Goal: Communication & Community: Answer question/provide support

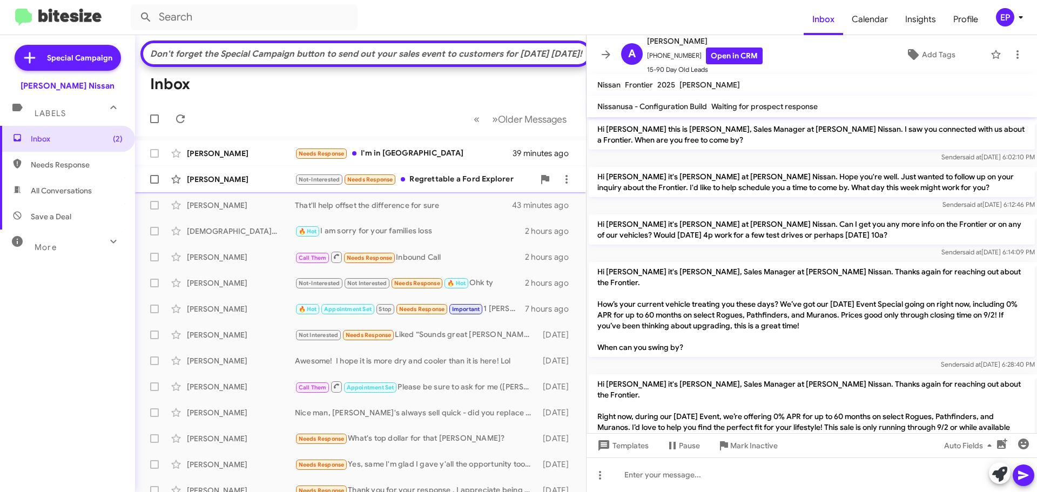
click at [424, 186] on div "Not-Interested Needs Response Regrettable a Ford Explorer" at bounding box center [414, 179] width 239 height 12
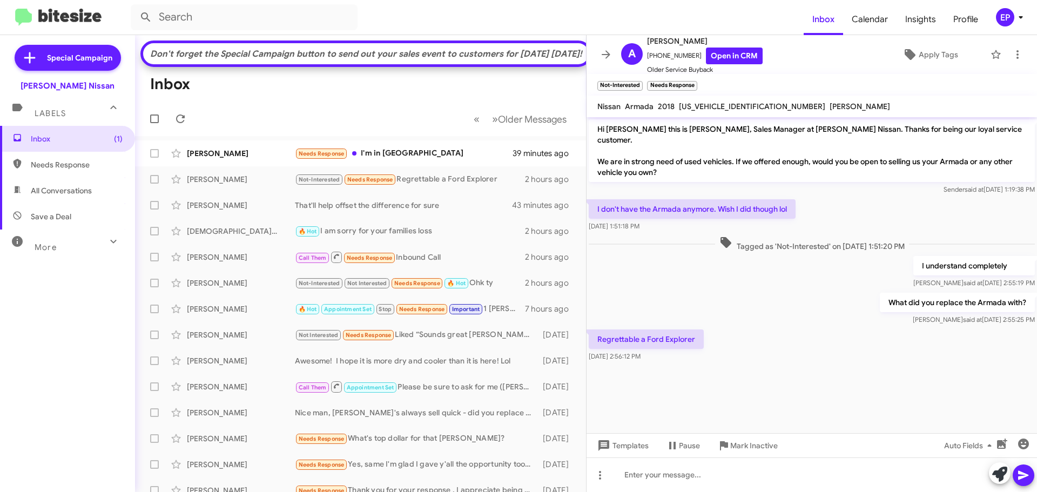
click at [788, 330] on div "Regrettable a Ford Explorer [DATE] 2:56:12 PM" at bounding box center [812, 345] width 450 height 37
click at [720, 62] on link "Open in CRM" at bounding box center [734, 56] width 57 height 17
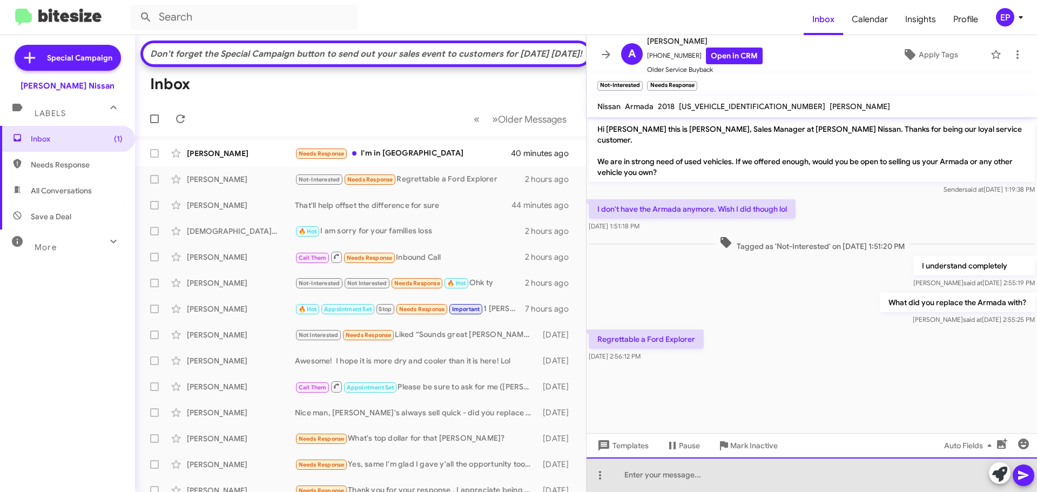
click at [655, 469] on div at bounding box center [812, 474] width 450 height 35
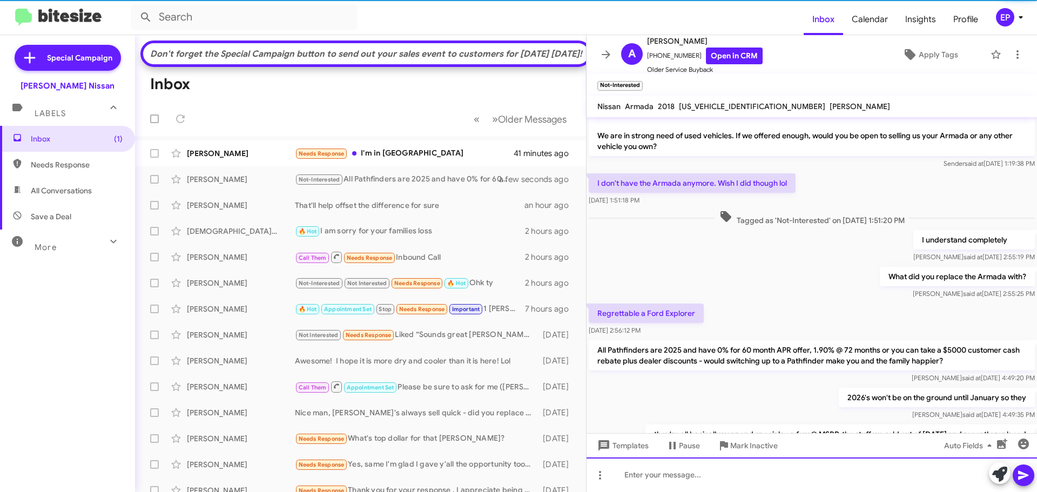
scroll to position [65, 0]
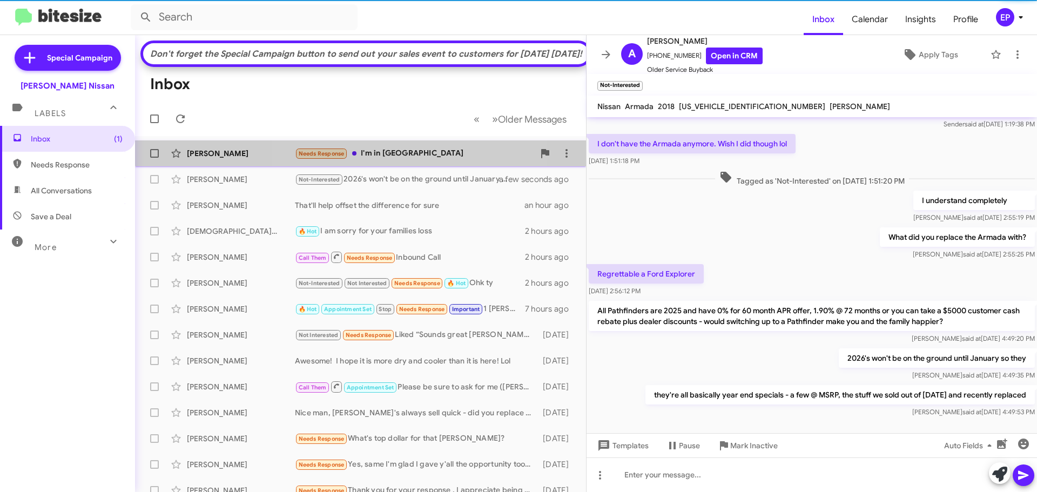
click at [409, 160] on div "Needs Response I'm in [GEOGRAPHIC_DATA]" at bounding box center [414, 153] width 239 height 12
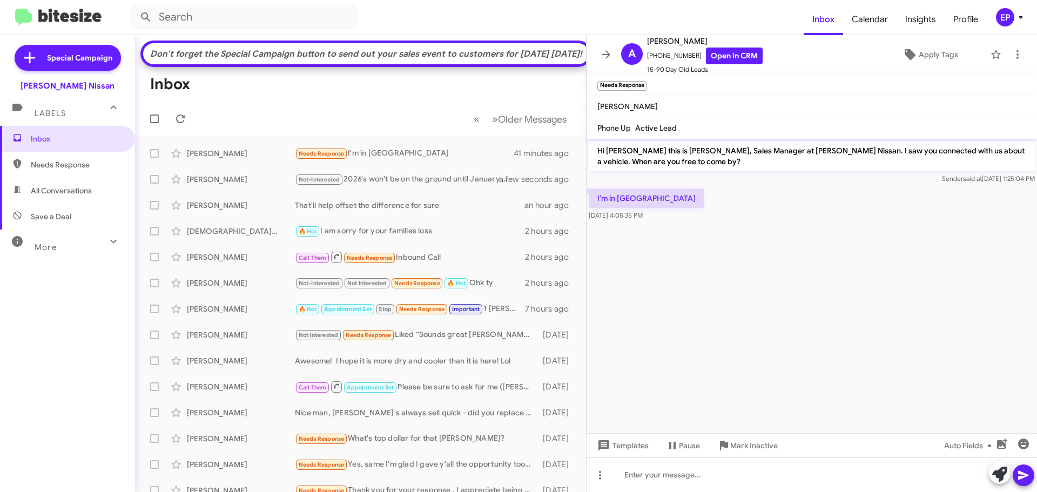
click at [819, 259] on cdk-virtual-scroll-viewport "Hi [PERSON_NAME] this is [PERSON_NAME], Sales Manager at [PERSON_NAME] Nissan. …" at bounding box center [812, 286] width 450 height 294
click at [799, 304] on cdk-virtual-scroll-viewport "Hi [PERSON_NAME] this is [PERSON_NAME], Sales Manager at [PERSON_NAME] Nissan. …" at bounding box center [812, 286] width 450 height 294
click at [669, 279] on cdk-virtual-scroll-viewport "Hi [PERSON_NAME] this is [PERSON_NAME], Sales Manager at [PERSON_NAME] Nissan. …" at bounding box center [812, 286] width 450 height 294
click at [828, 369] on cdk-virtual-scroll-viewport "Hi [PERSON_NAME] this is [PERSON_NAME], Sales Manager at [PERSON_NAME] Nissan. …" at bounding box center [812, 286] width 450 height 294
click at [727, 49] on link "Open in CRM" at bounding box center [734, 56] width 57 height 17
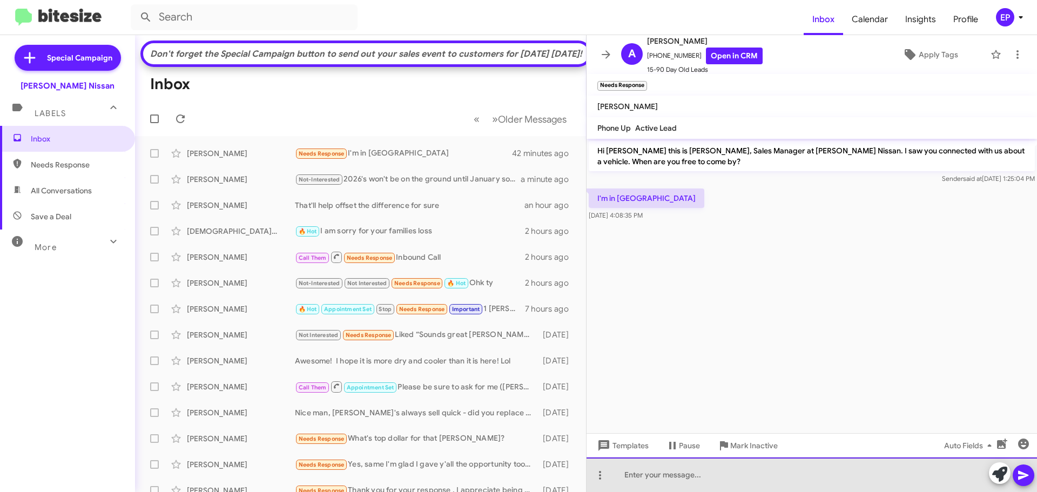
click at [654, 479] on div at bounding box center [812, 474] width 450 height 35
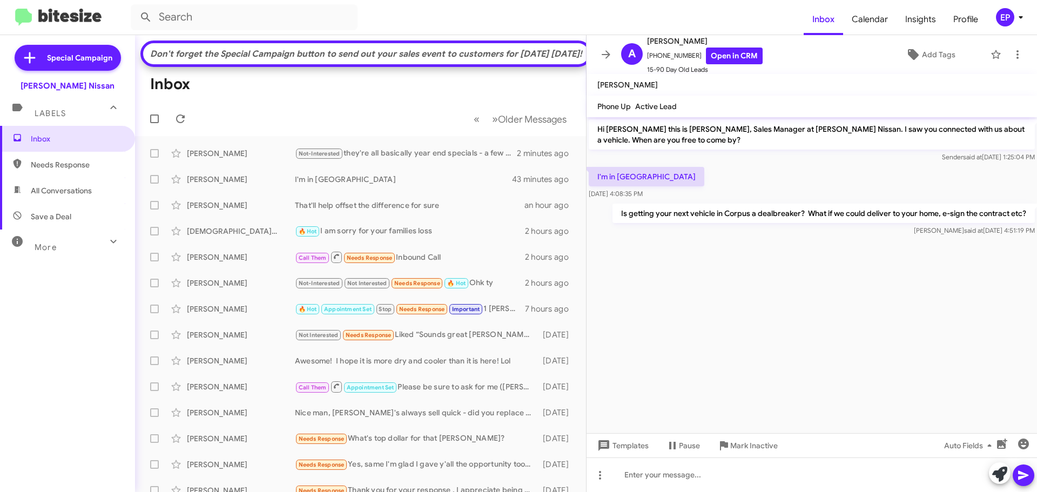
click at [56, 200] on span "All Conversations" at bounding box center [67, 191] width 135 height 26
type input "in:all-conversations"
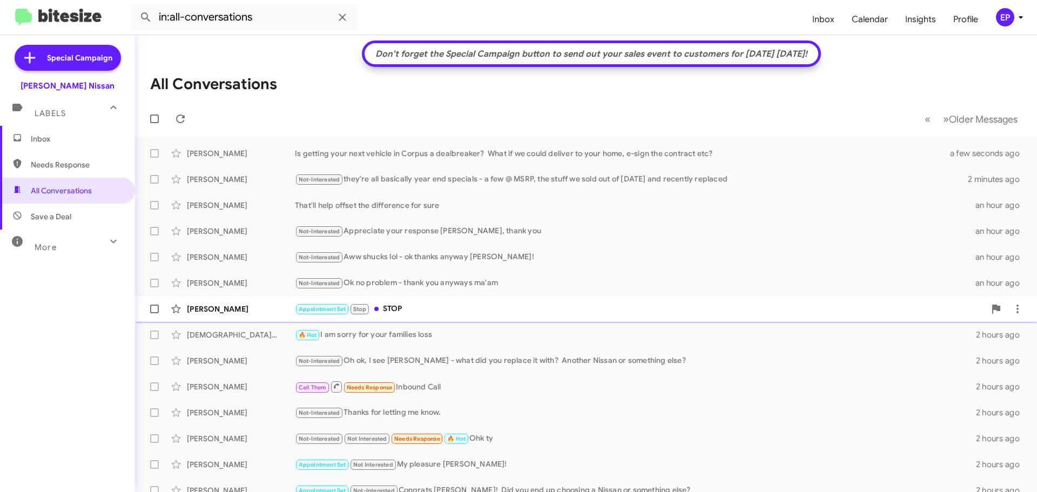
click at [437, 311] on div "Appointment Set Stop STOP" at bounding box center [640, 309] width 690 height 12
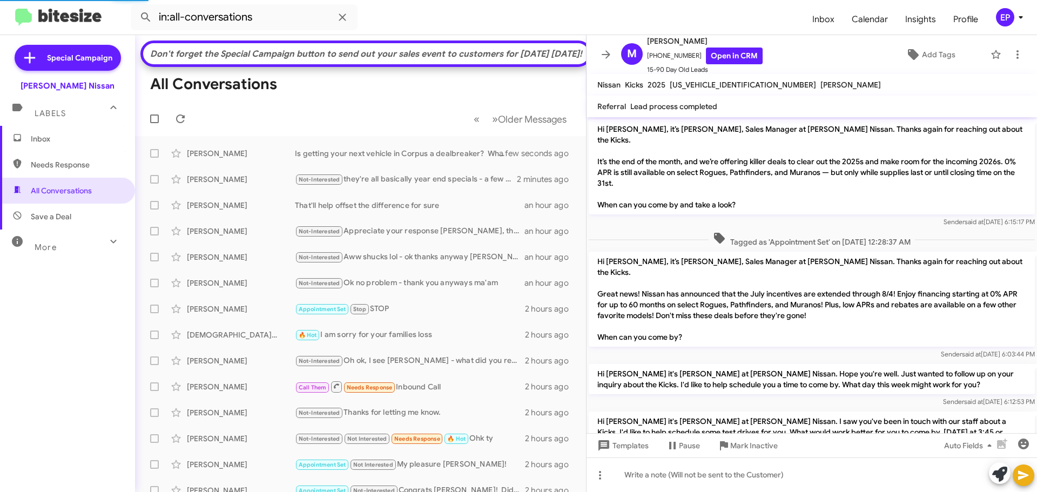
scroll to position [773, 0]
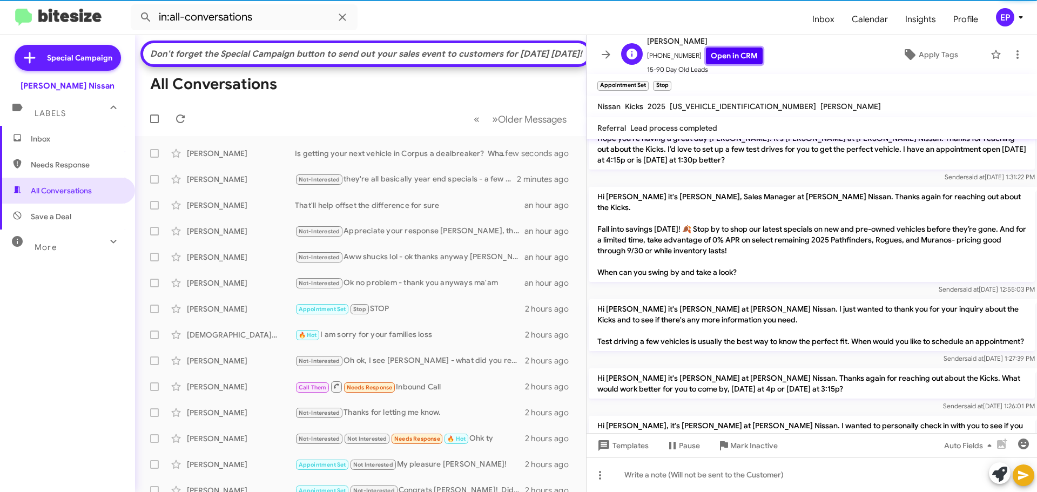
click at [734, 55] on link "Open in CRM" at bounding box center [734, 56] width 57 height 17
